Goal: Communication & Community: Answer question/provide support

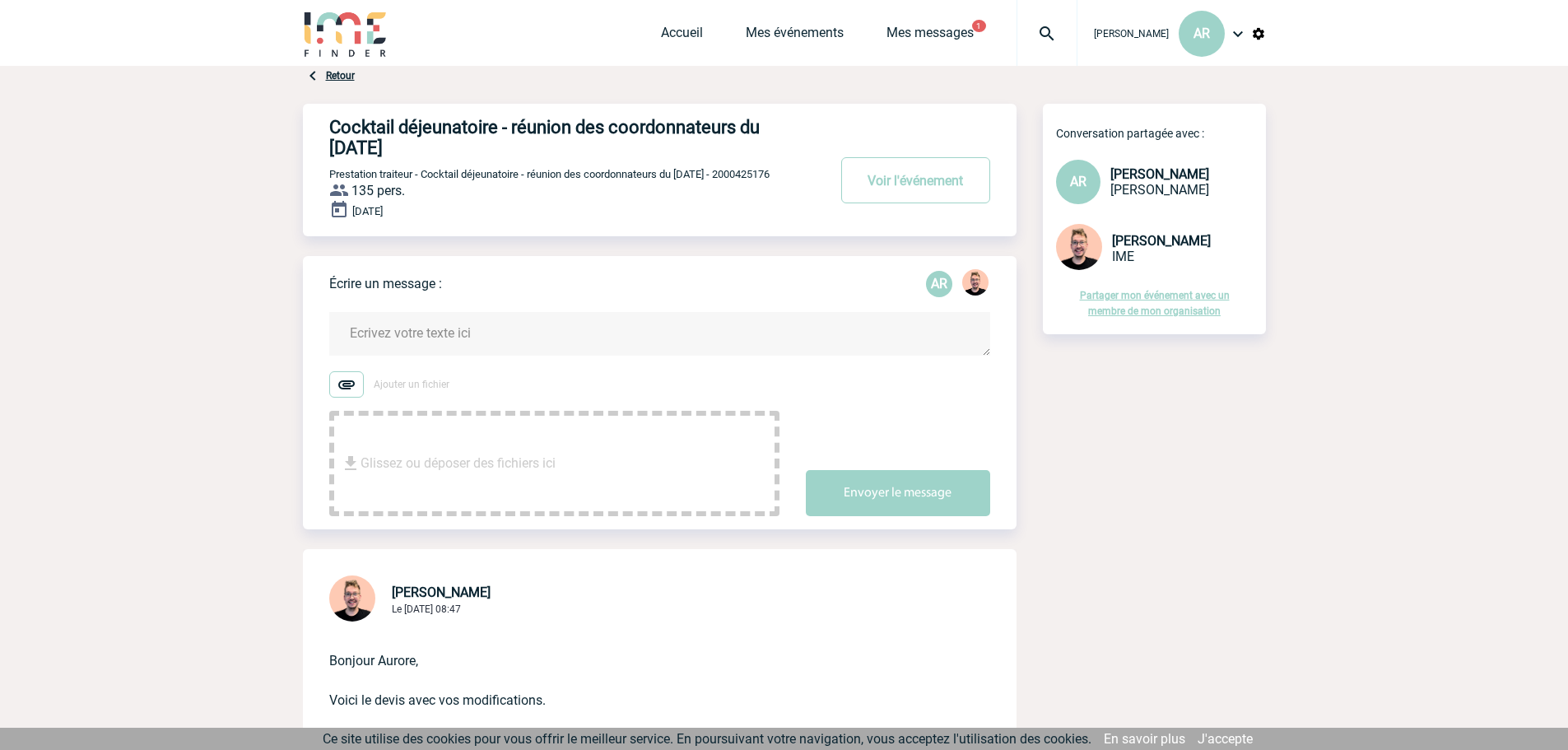
click at [487, 334] on textarea at bounding box center [659, 333] width 661 height 43
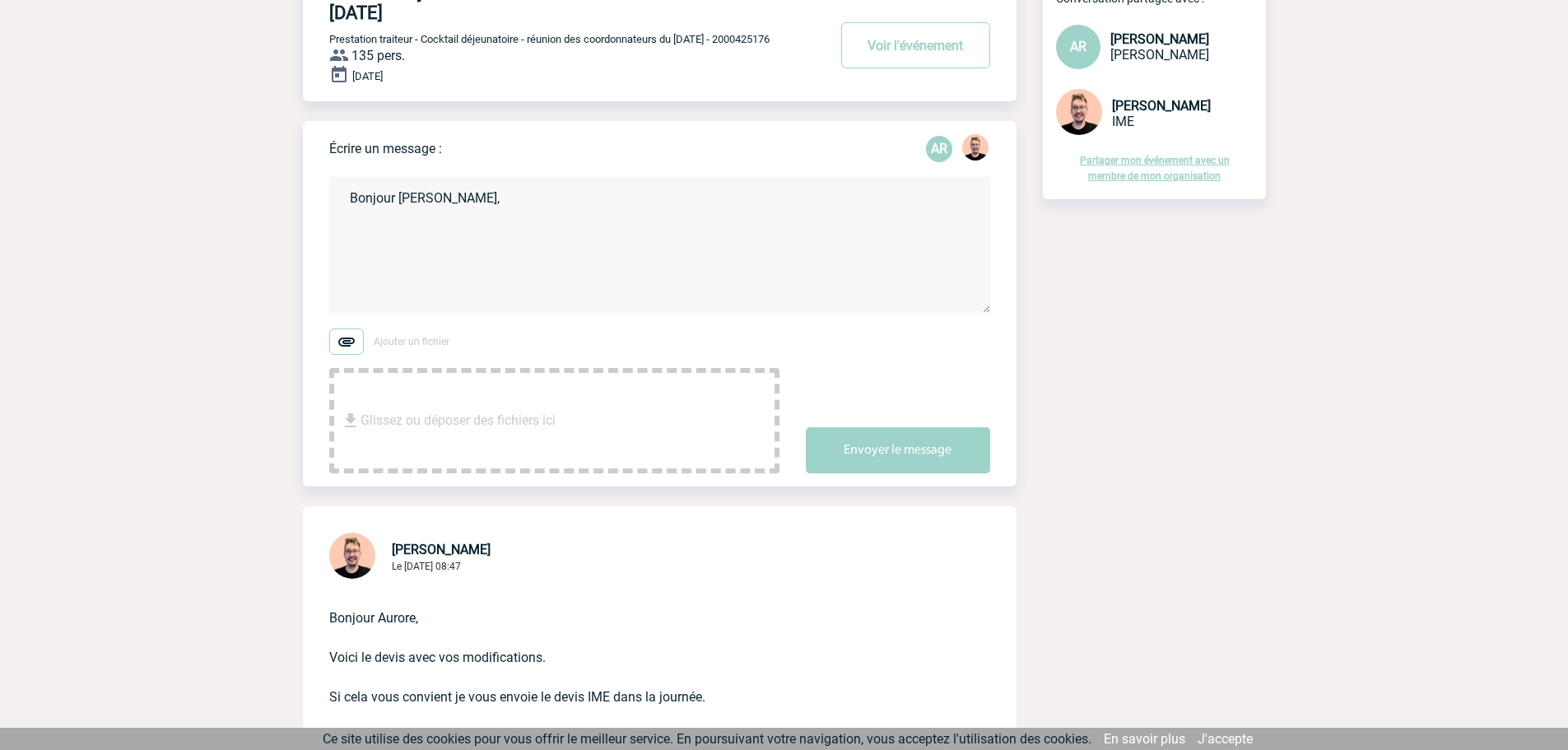
scroll to position [165, 0]
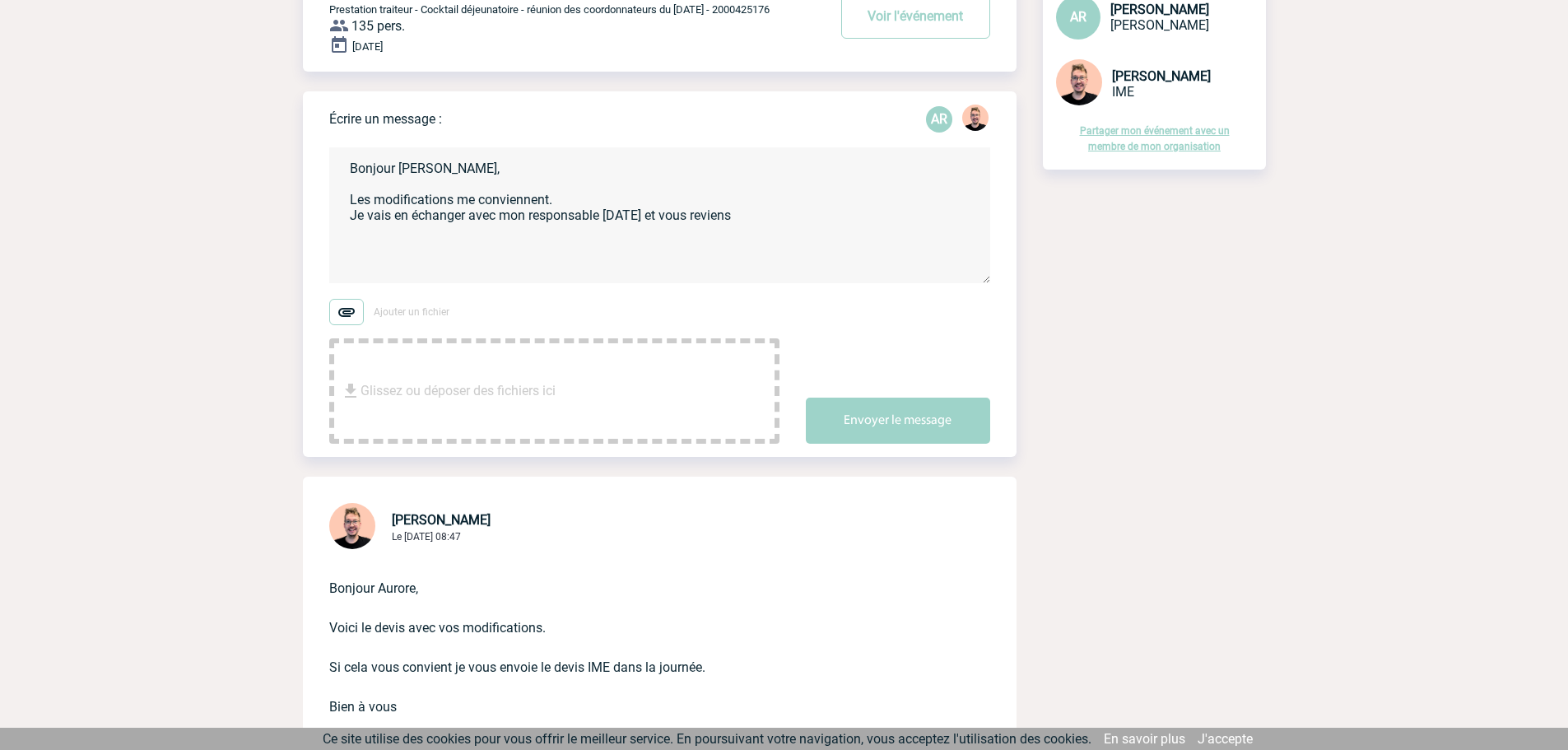
click at [560, 203] on textarea "Bonjour [PERSON_NAME], Les modifications me conviennent. Je vais en échanger av…" at bounding box center [659, 215] width 661 height 136
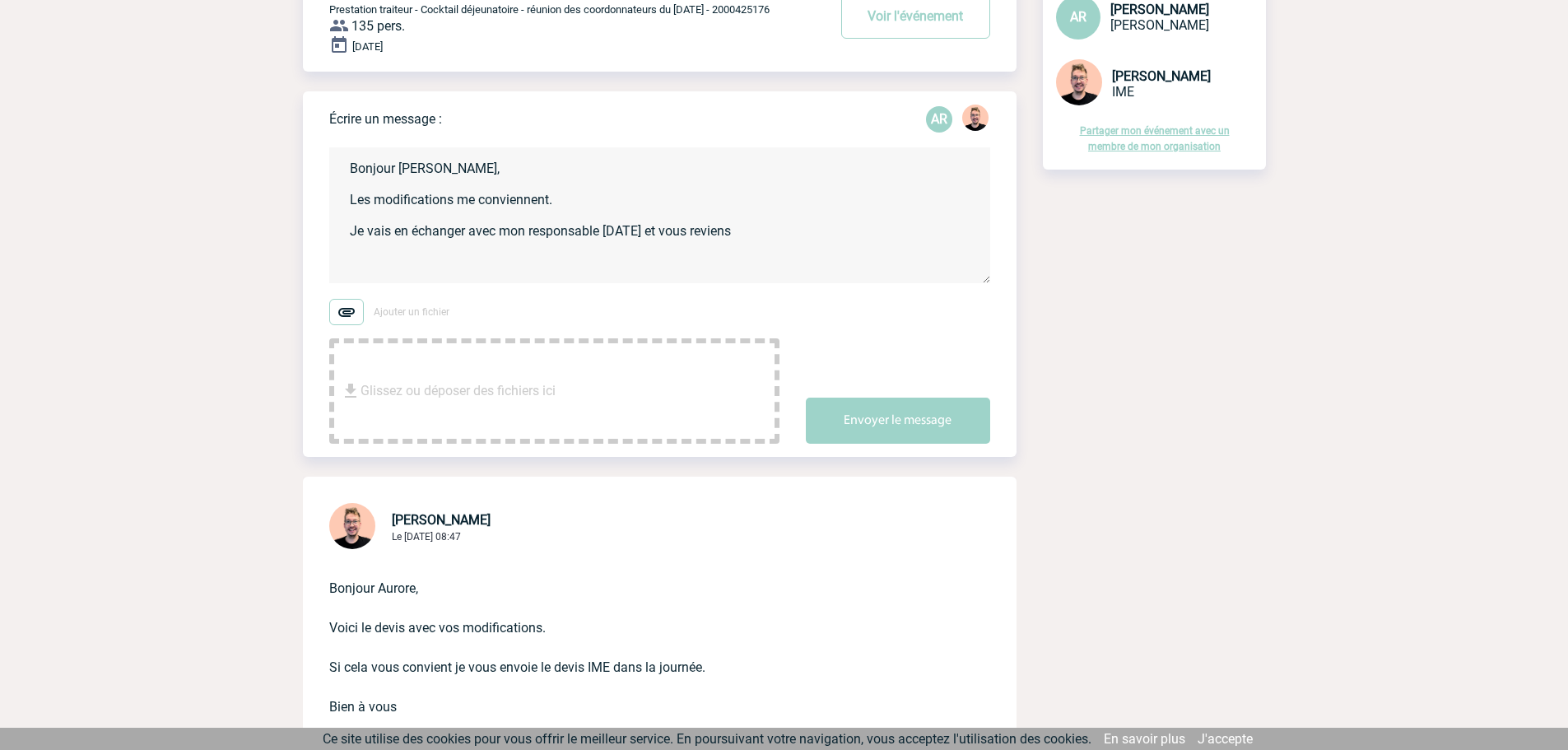
click at [652, 238] on textarea "Bonjour [PERSON_NAME], Les modifications me conviennent. Je vais en échanger av…" at bounding box center [659, 215] width 661 height 136
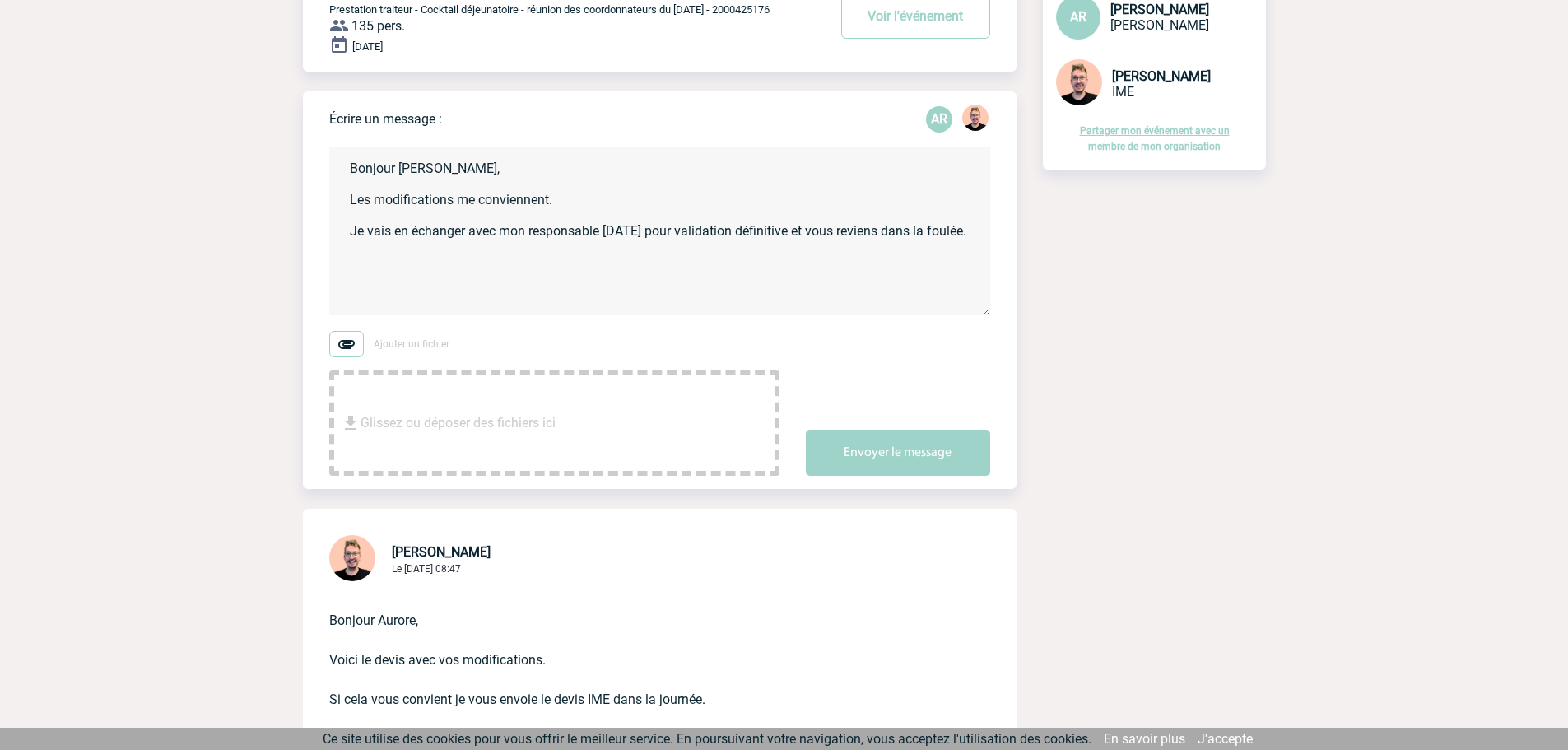
scroll to position [0, 0]
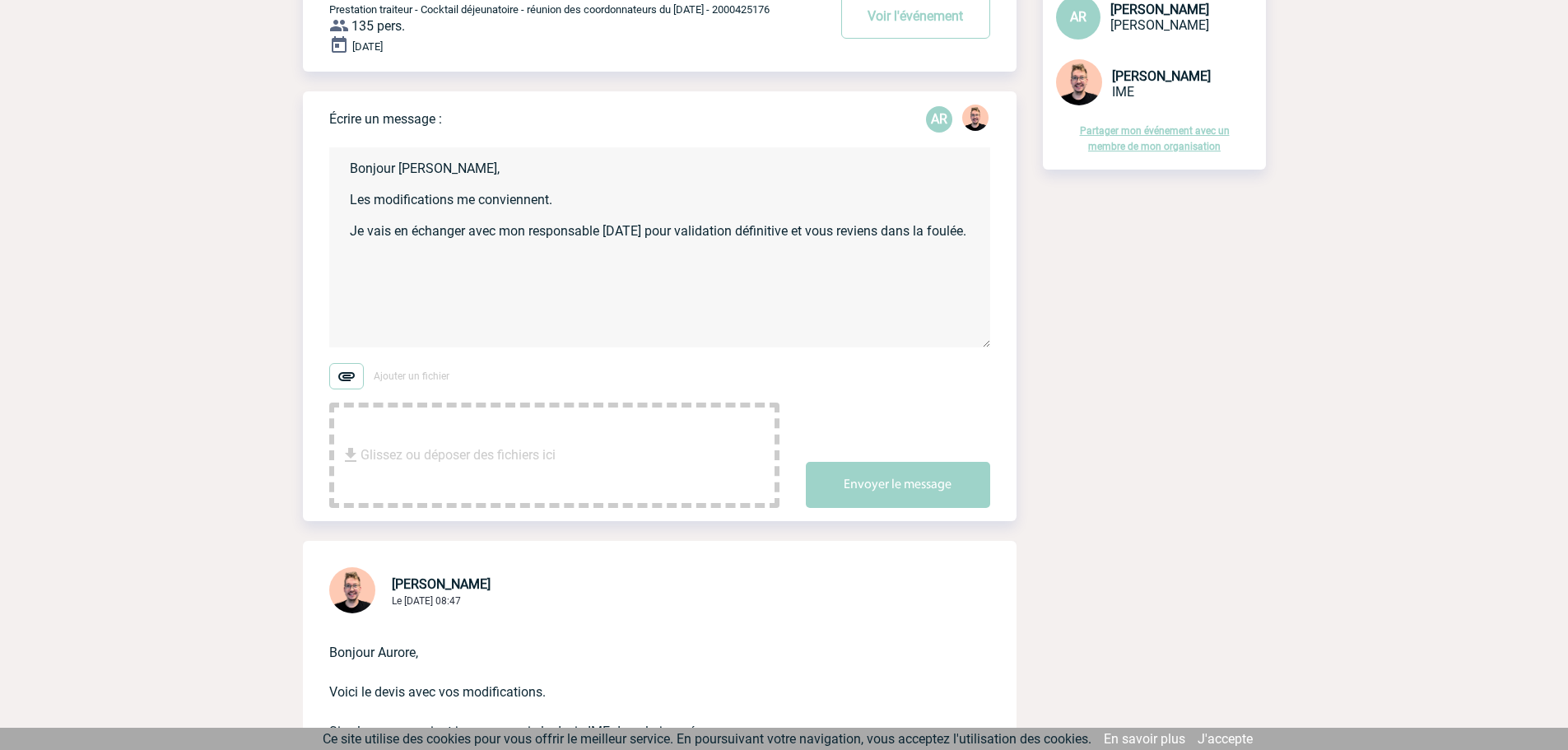
drag, startPoint x: 984, startPoint y: 285, endPoint x: 979, endPoint y: 349, distance: 64.2
click at [979, 347] on textarea "Bonjour [PERSON_NAME], Les modifications me conviennent. Je vais en échanger av…" at bounding box center [659, 247] width 661 height 200
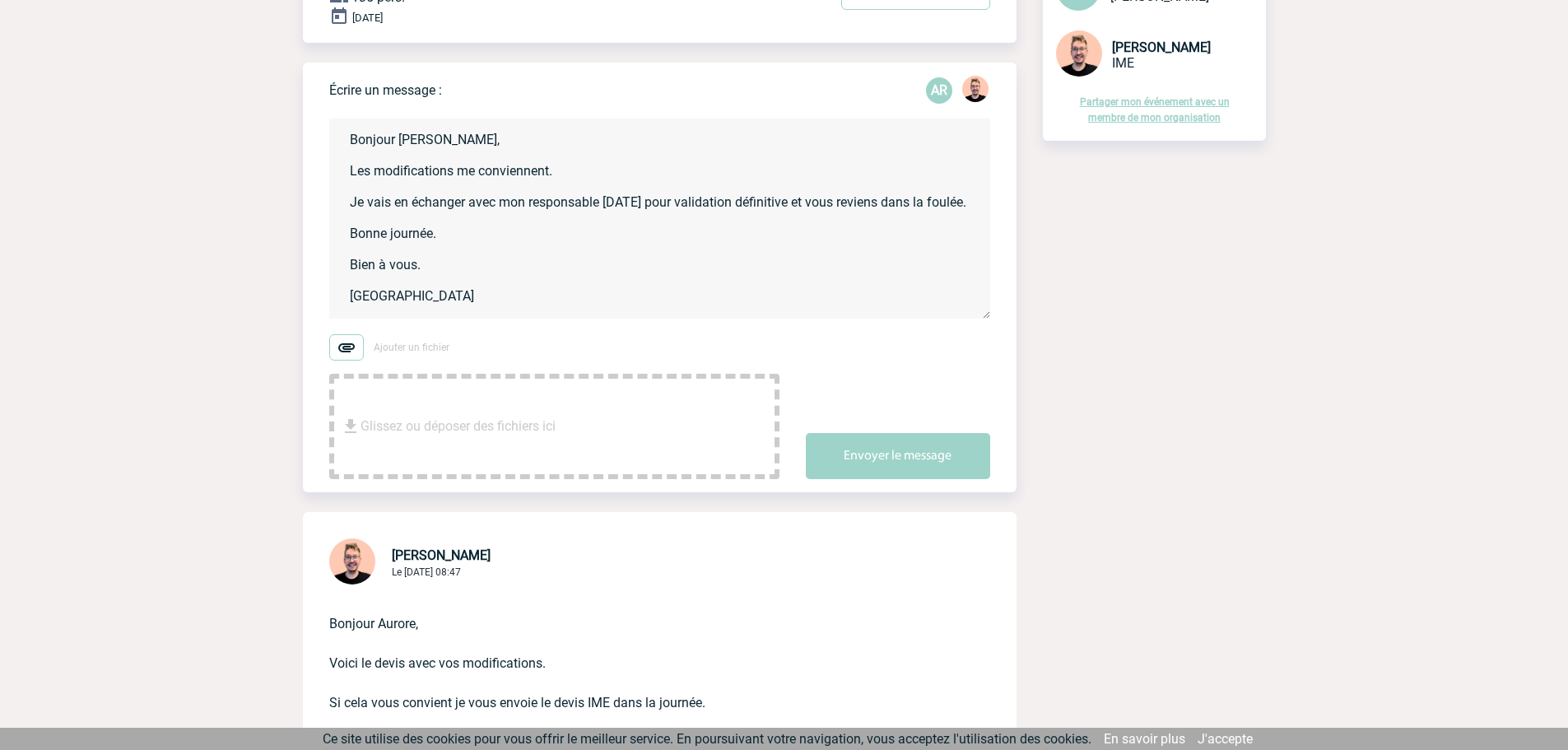
scroll to position [165, 0]
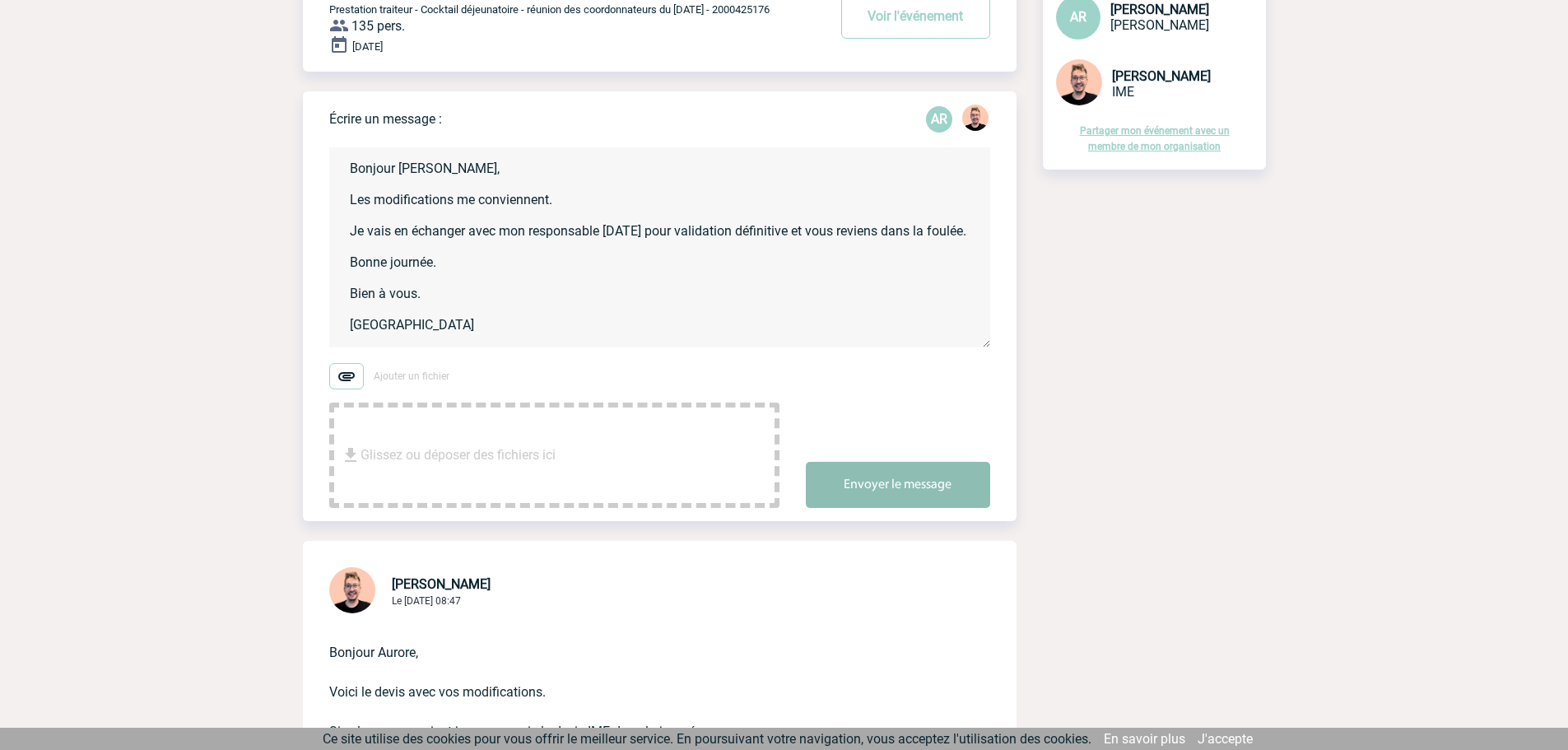
type textarea "Bonjour [PERSON_NAME], Les modifications me conviennent. Je vais en échanger av…"
click at [921, 489] on button "Envoyer le message" at bounding box center [897, 486] width 184 height 46
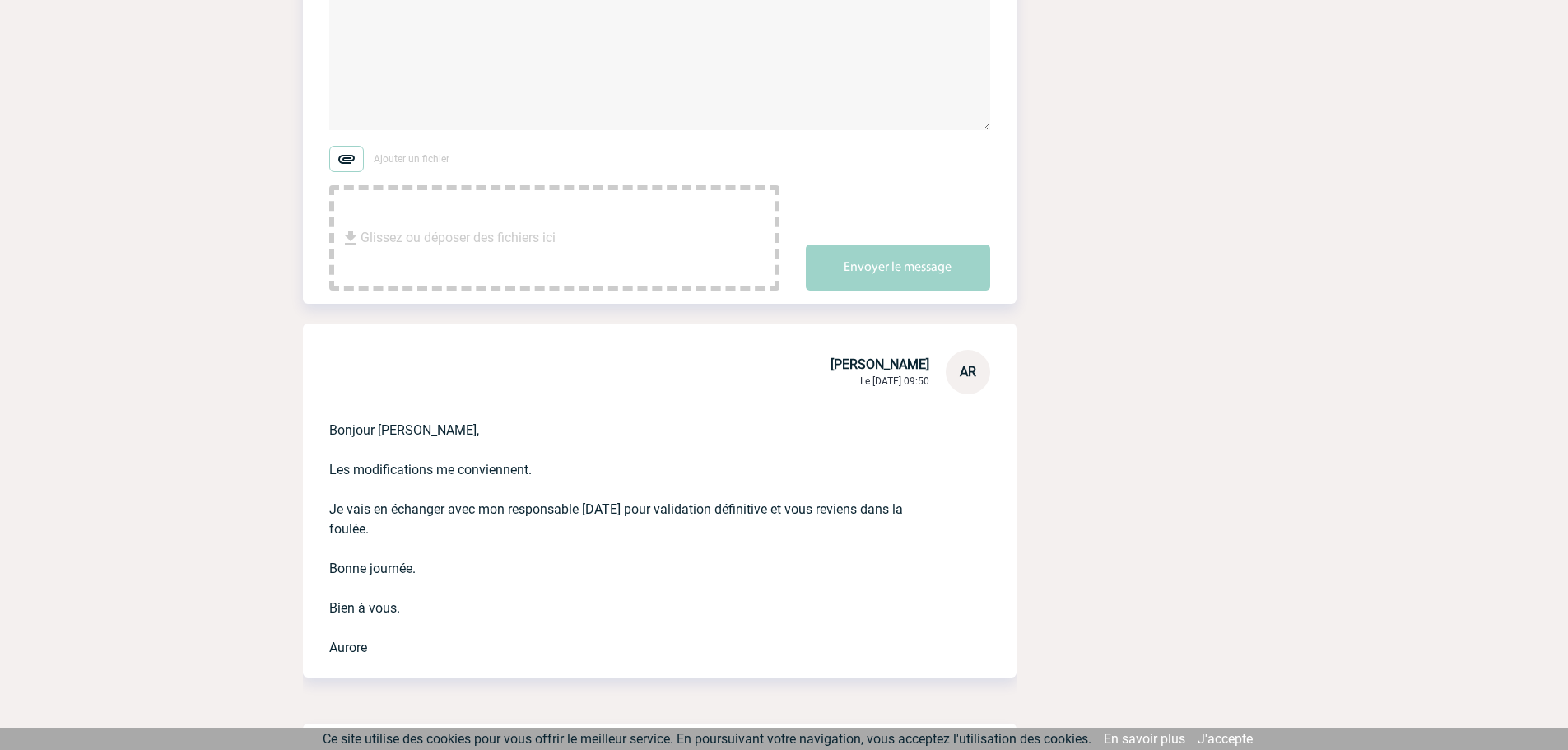
scroll to position [412, 0]
